Goal: Task Accomplishment & Management: Use online tool/utility

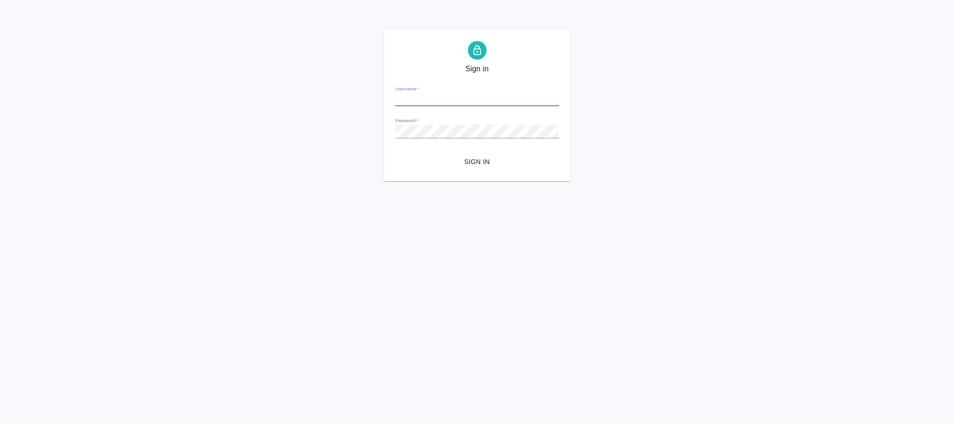
type input "[PERSON_NAME][EMAIL_ADDRESS][DOMAIN_NAME]"
click at [479, 157] on span "Sign in" at bounding box center [477, 162] width 149 height 12
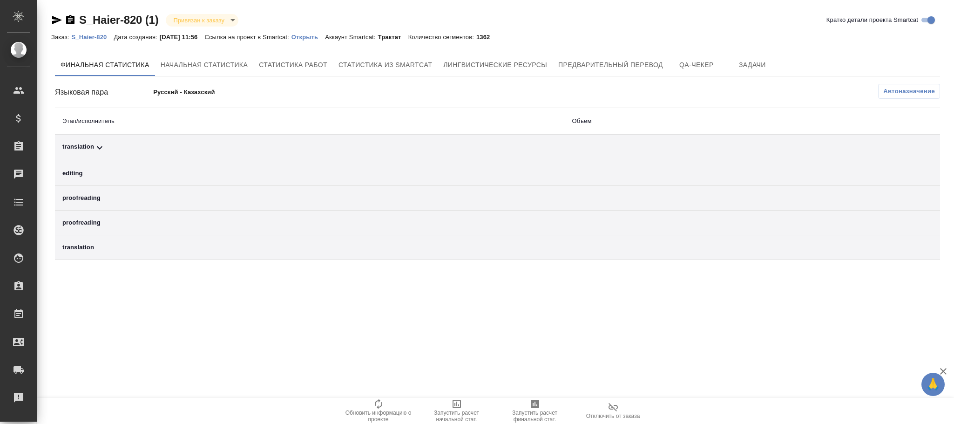
click at [897, 91] on span "Автоназначение" at bounding box center [909, 91] width 52 height 9
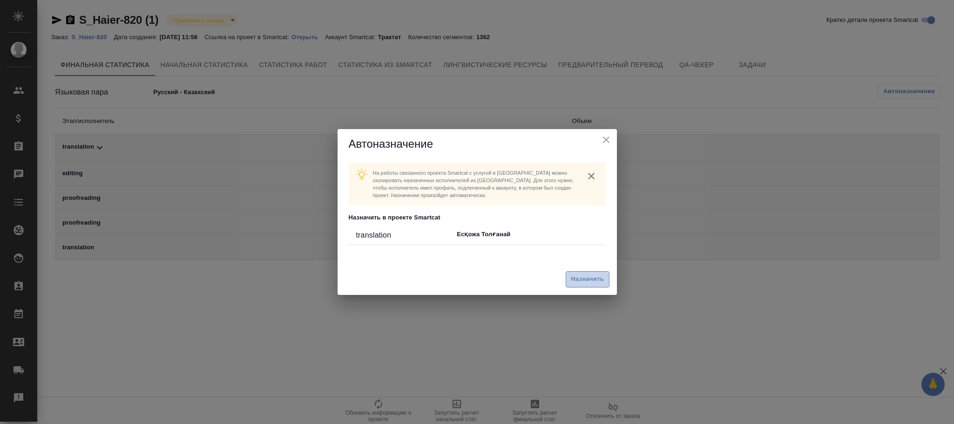
click at [580, 271] on button "Назначить" at bounding box center [587, 279] width 43 height 16
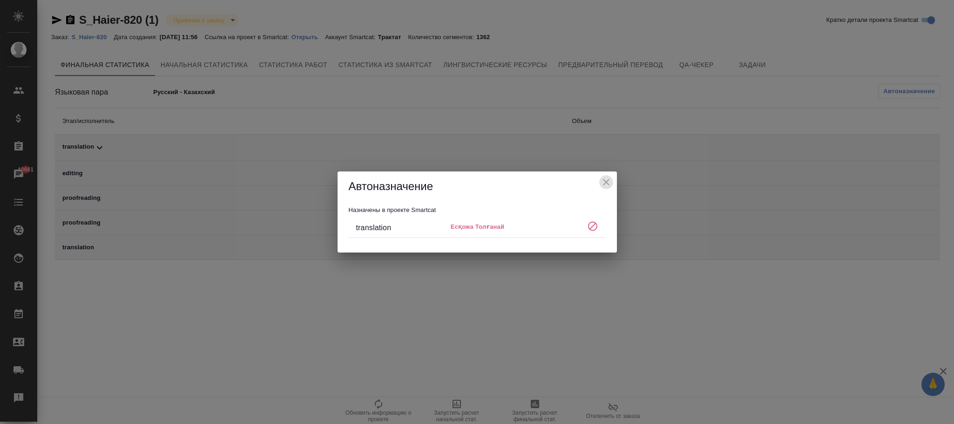
click at [608, 182] on icon "close" at bounding box center [606, 181] width 11 height 11
